Goal: Transaction & Acquisition: Purchase product/service

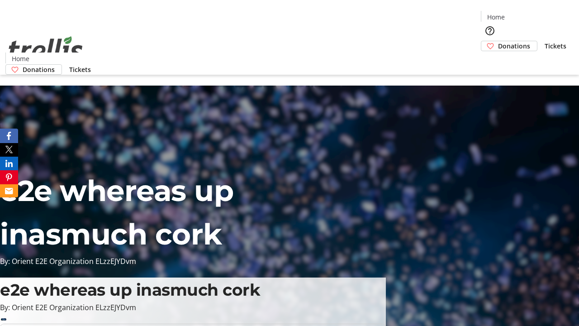
click at [545, 41] on span "Tickets" at bounding box center [556, 46] width 22 height 10
